Goal: Information Seeking & Learning: Learn about a topic

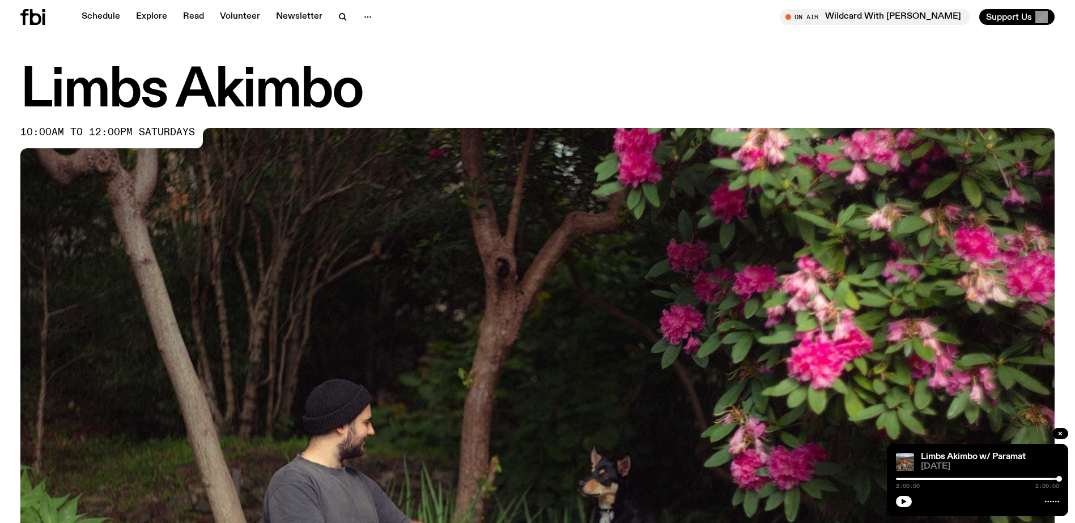
scroll to position [501, 0]
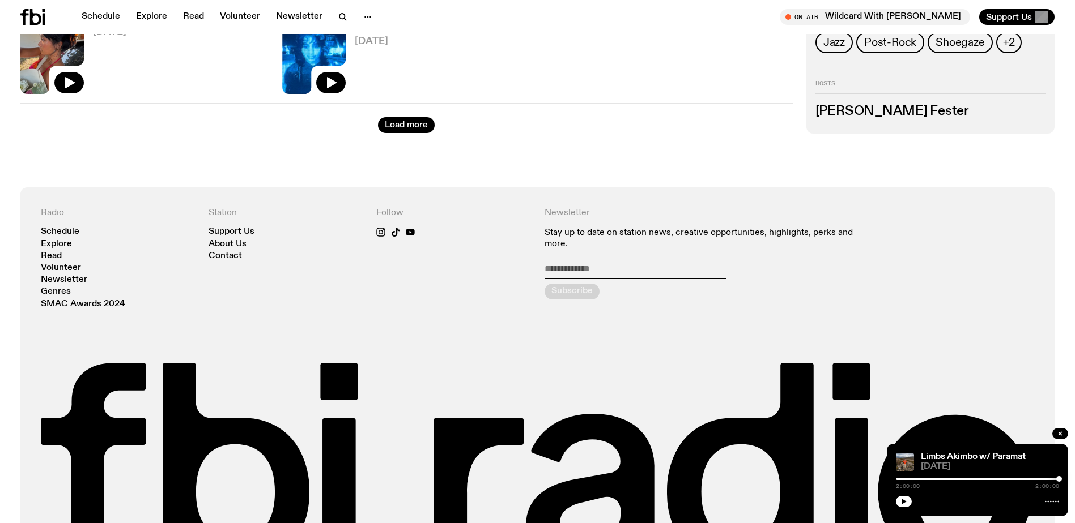
scroll to position [1635, 0]
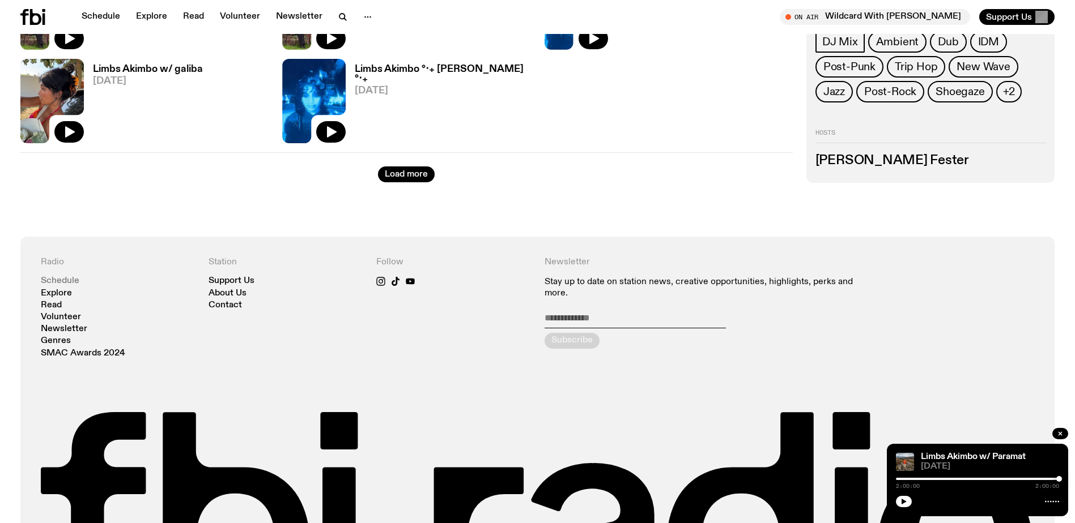
click at [53, 283] on link "Schedule" at bounding box center [60, 281] width 39 height 8
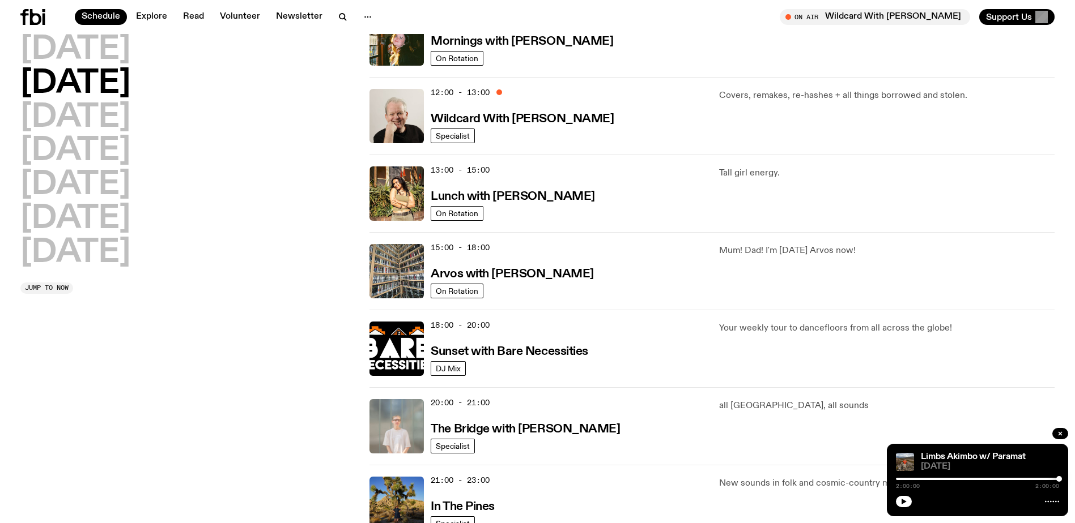
scroll to position [278, 0]
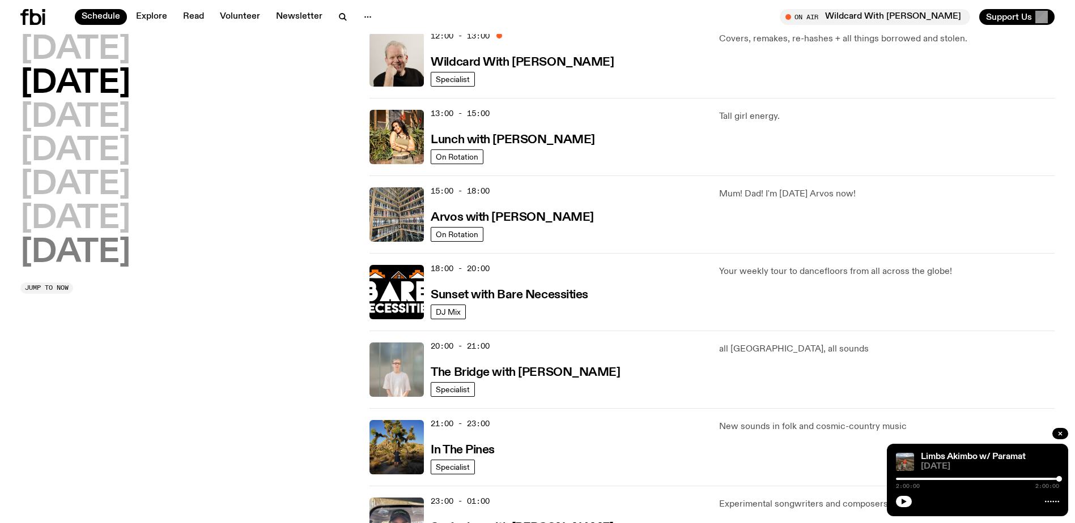
click at [68, 250] on h2 "[DATE]" at bounding box center [75, 253] width 110 height 32
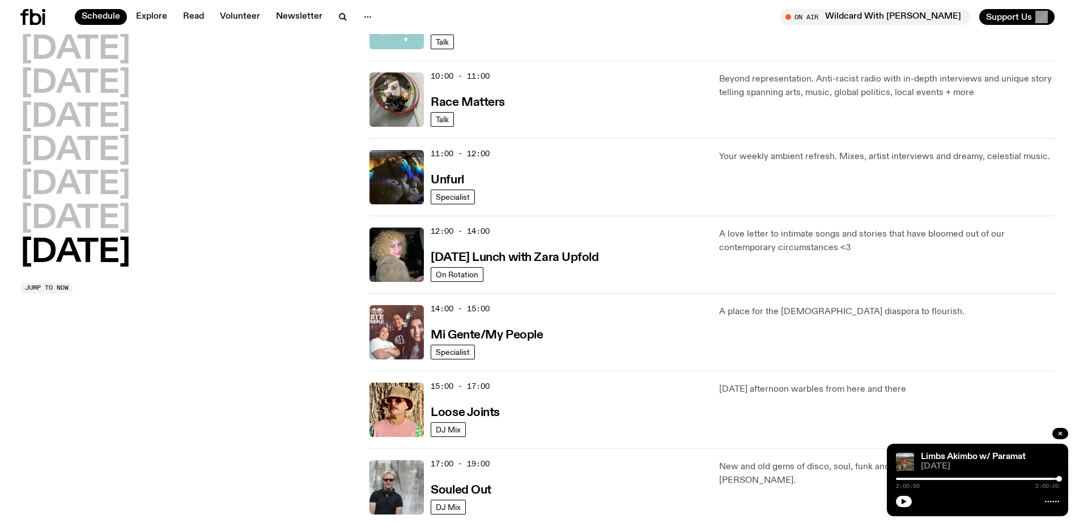
scroll to position [315, 0]
click at [403, 189] on img at bounding box center [396, 178] width 54 height 54
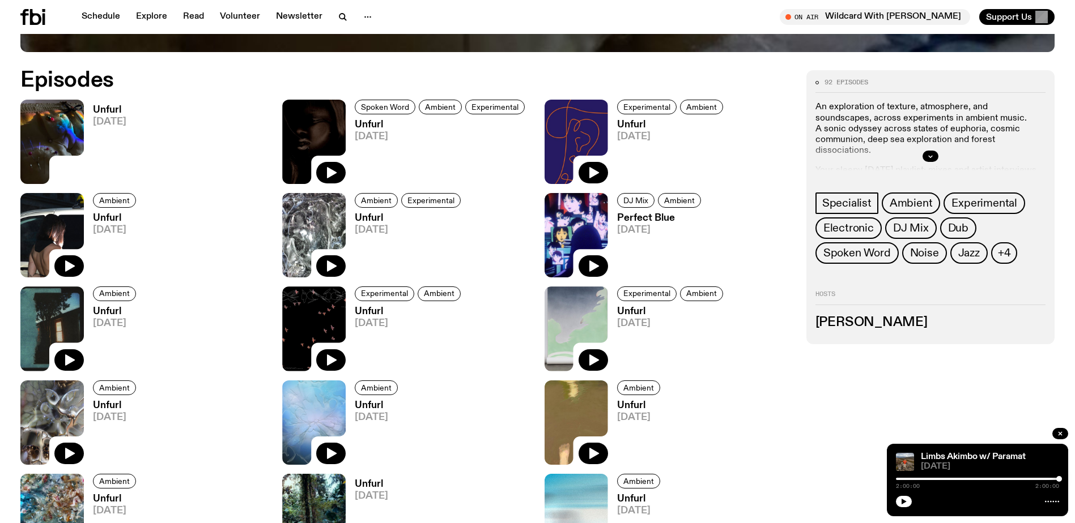
scroll to position [672, 0]
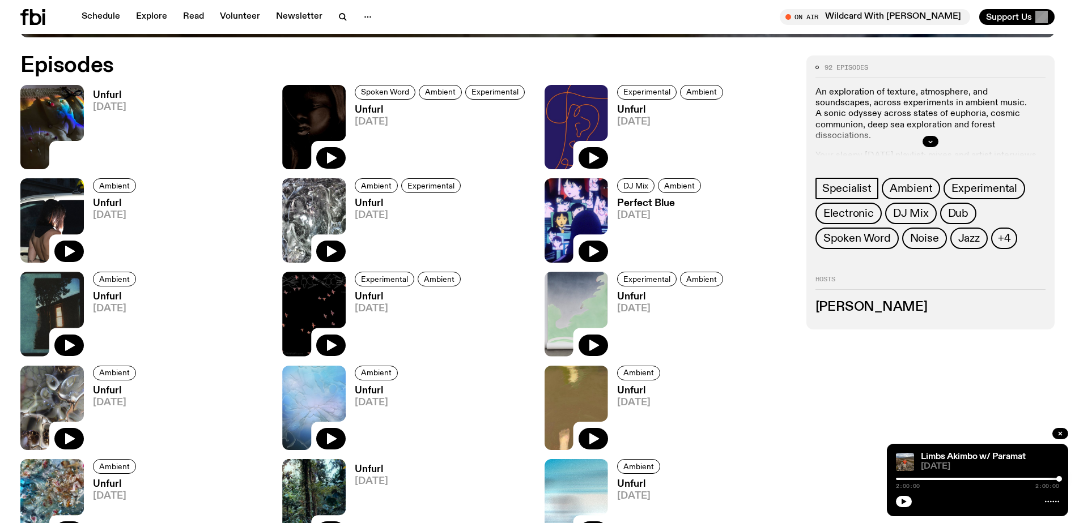
click at [114, 107] on span "[DATE]" at bounding box center [109, 108] width 33 height 10
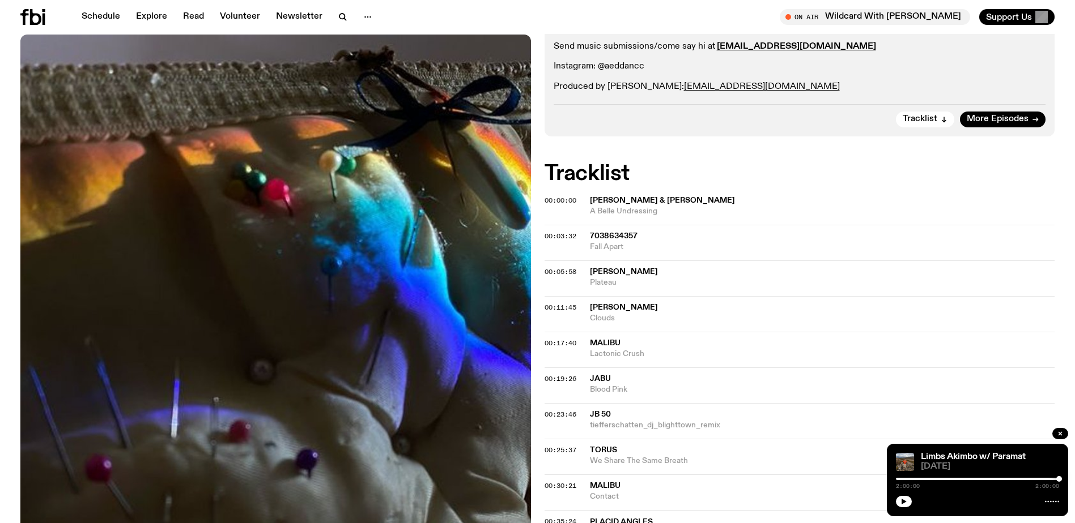
scroll to position [276, 0]
click at [927, 119] on span "Tracklist" at bounding box center [919, 119] width 35 height 8
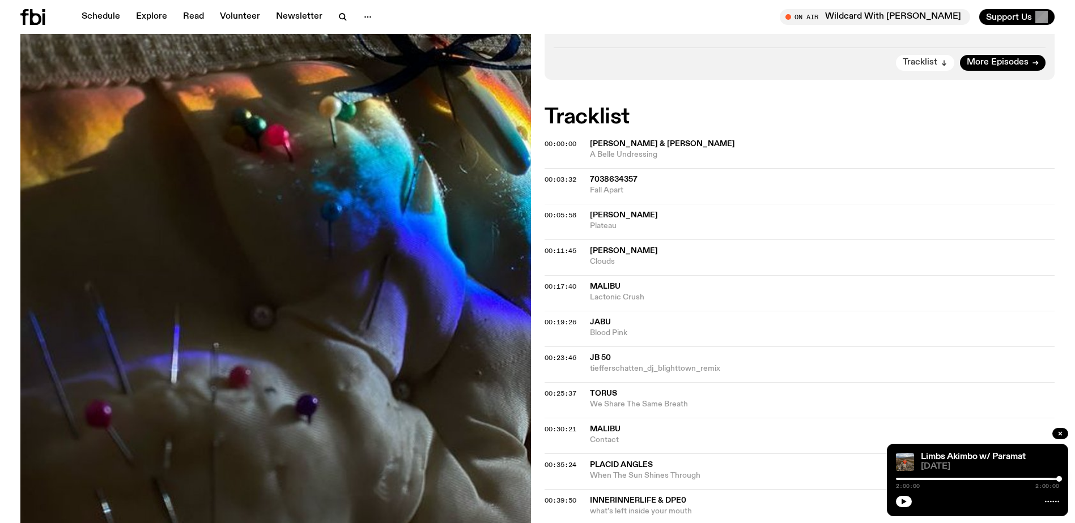
scroll to position [406, 0]
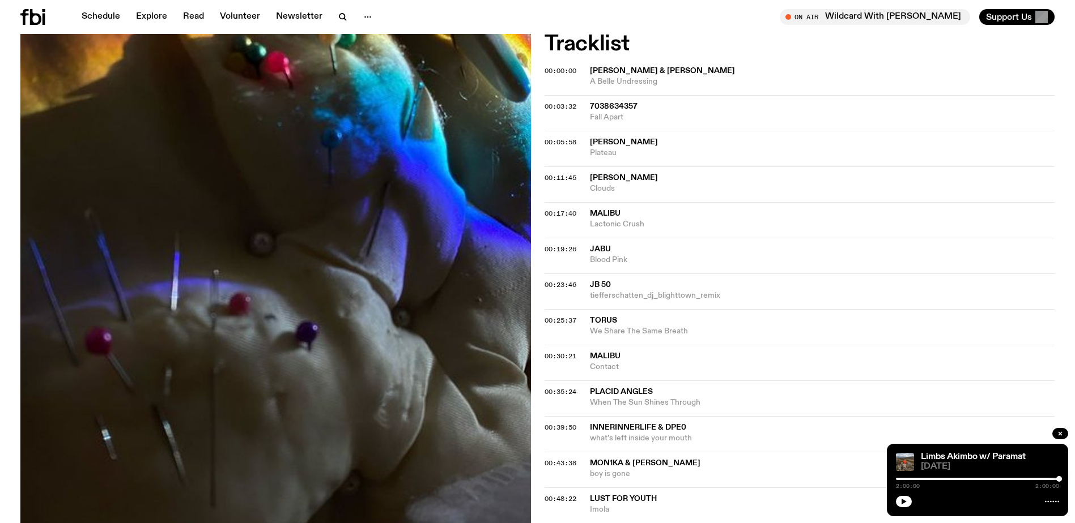
click at [617, 73] on span "[PERSON_NAME] & [PERSON_NAME]" at bounding box center [662, 71] width 145 height 8
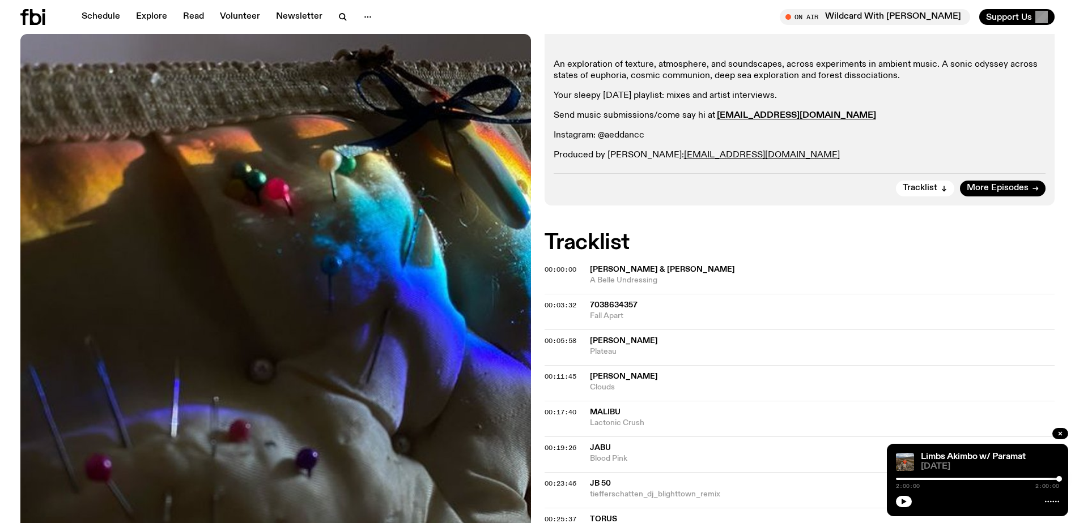
scroll to position [179, 0]
